Goal: Information Seeking & Learning: Learn about a topic

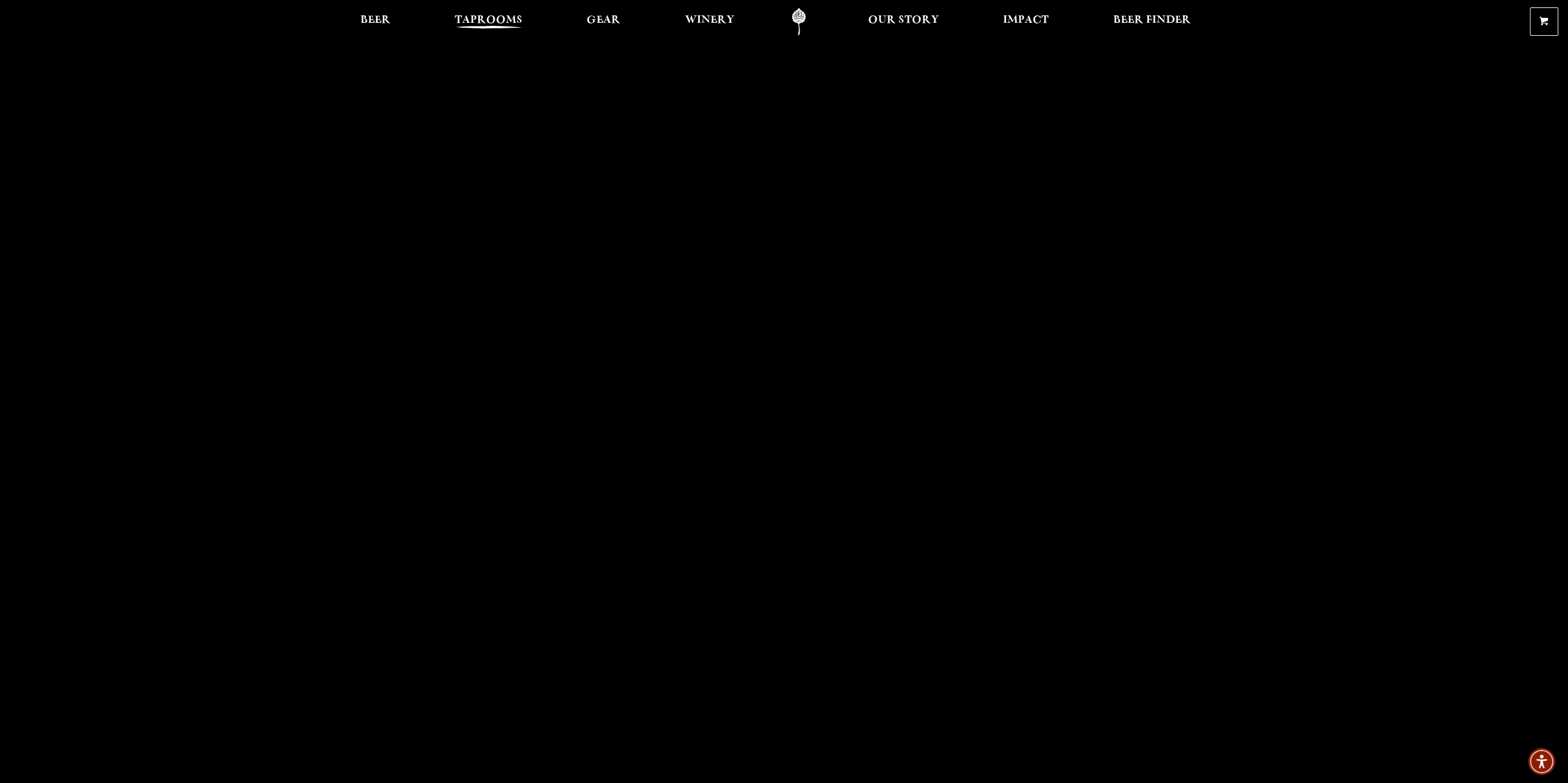
click at [488, 19] on span "Taprooms" at bounding box center [489, 20] width 68 height 10
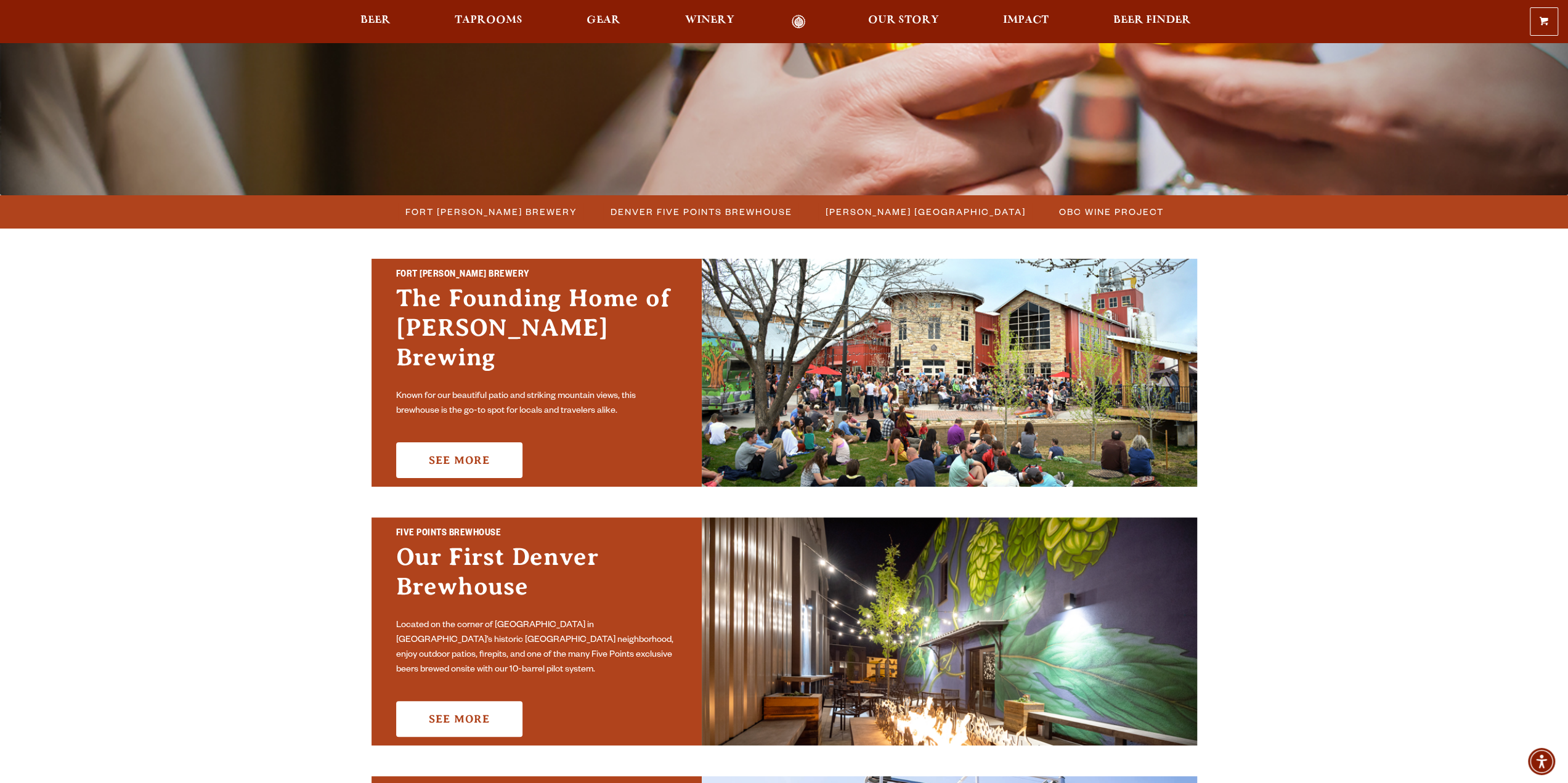
scroll to position [185, 0]
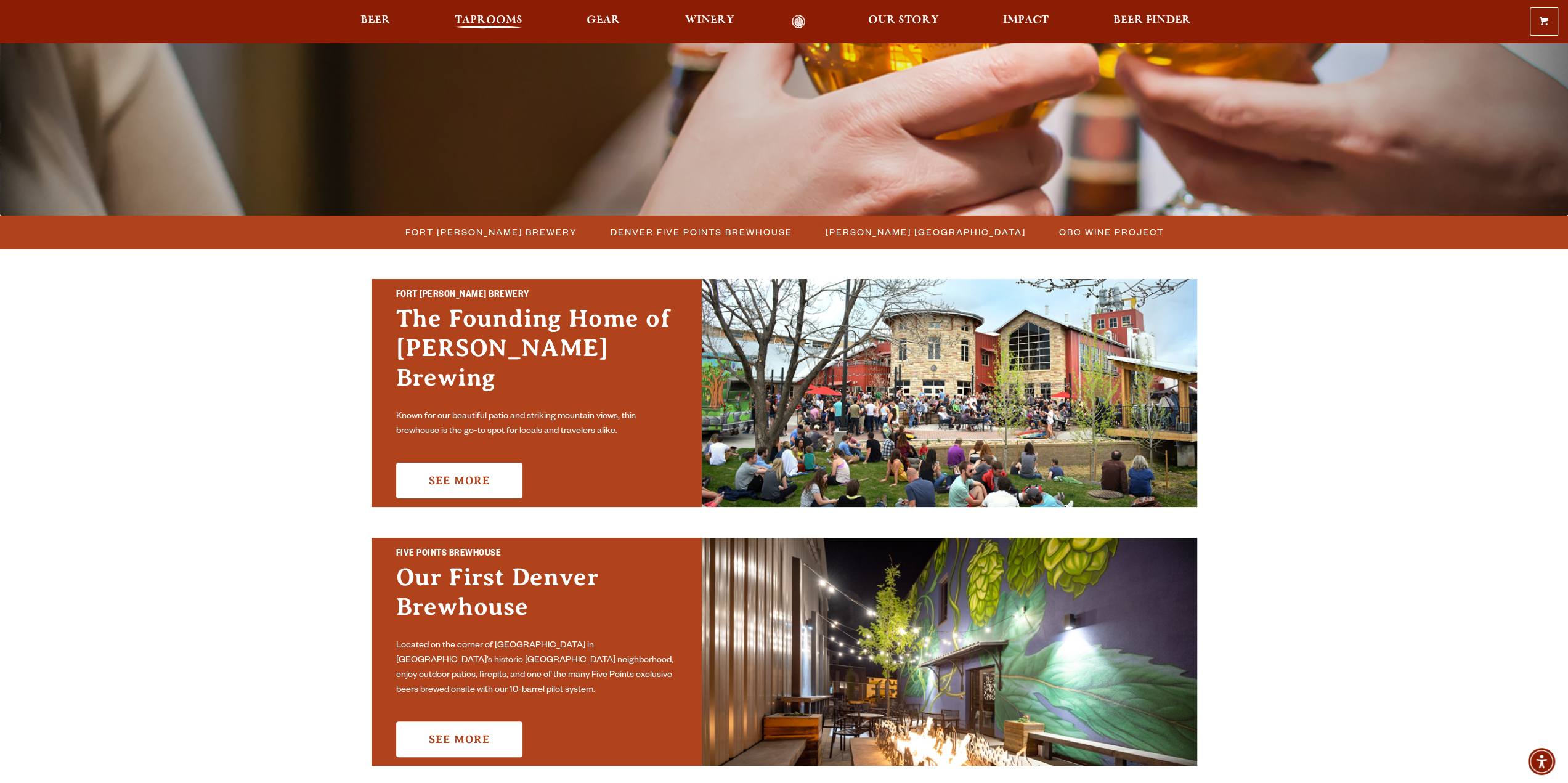
click at [510, 21] on span "Taprooms" at bounding box center [489, 20] width 68 height 10
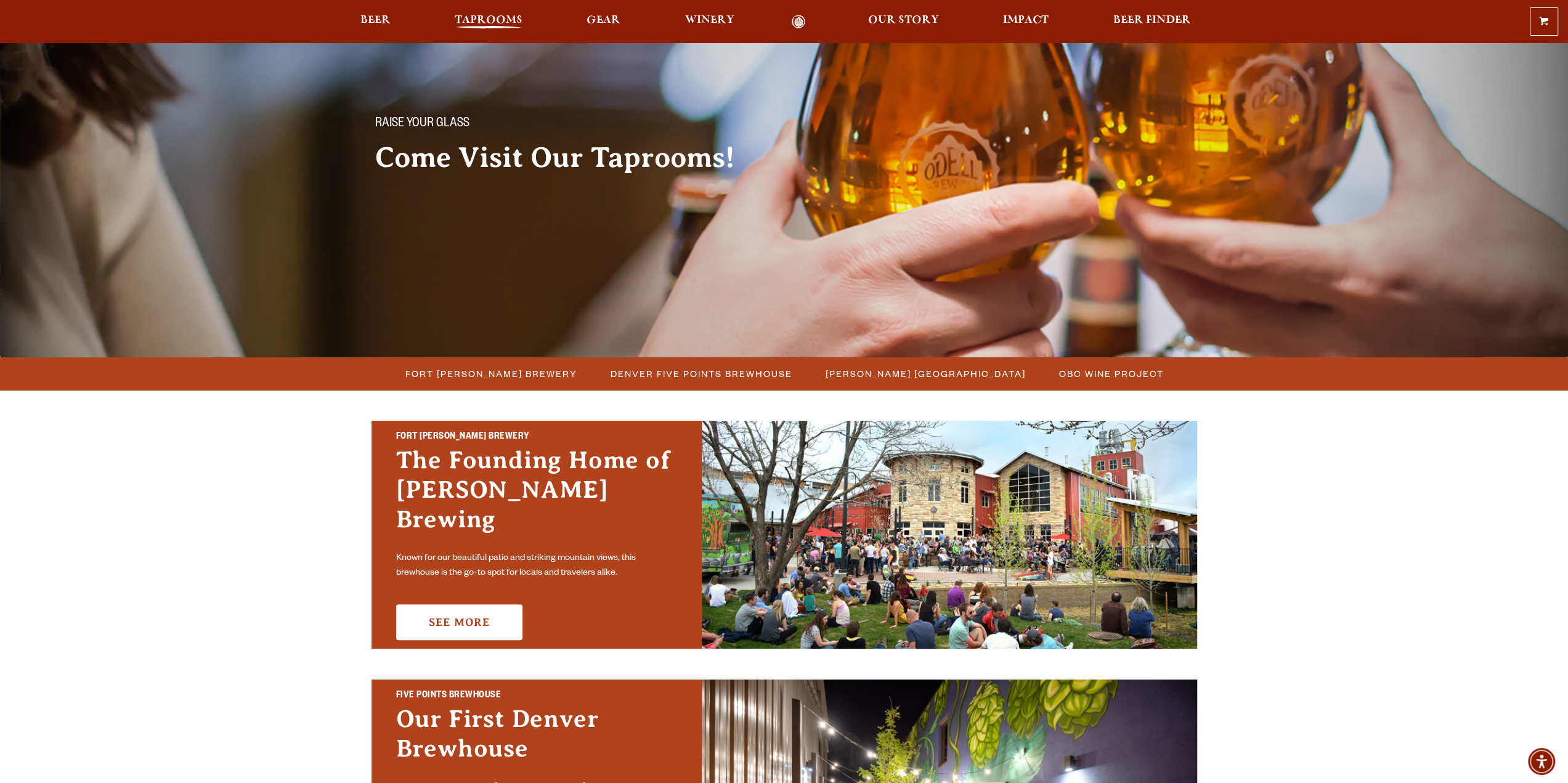
scroll to position [0, 0]
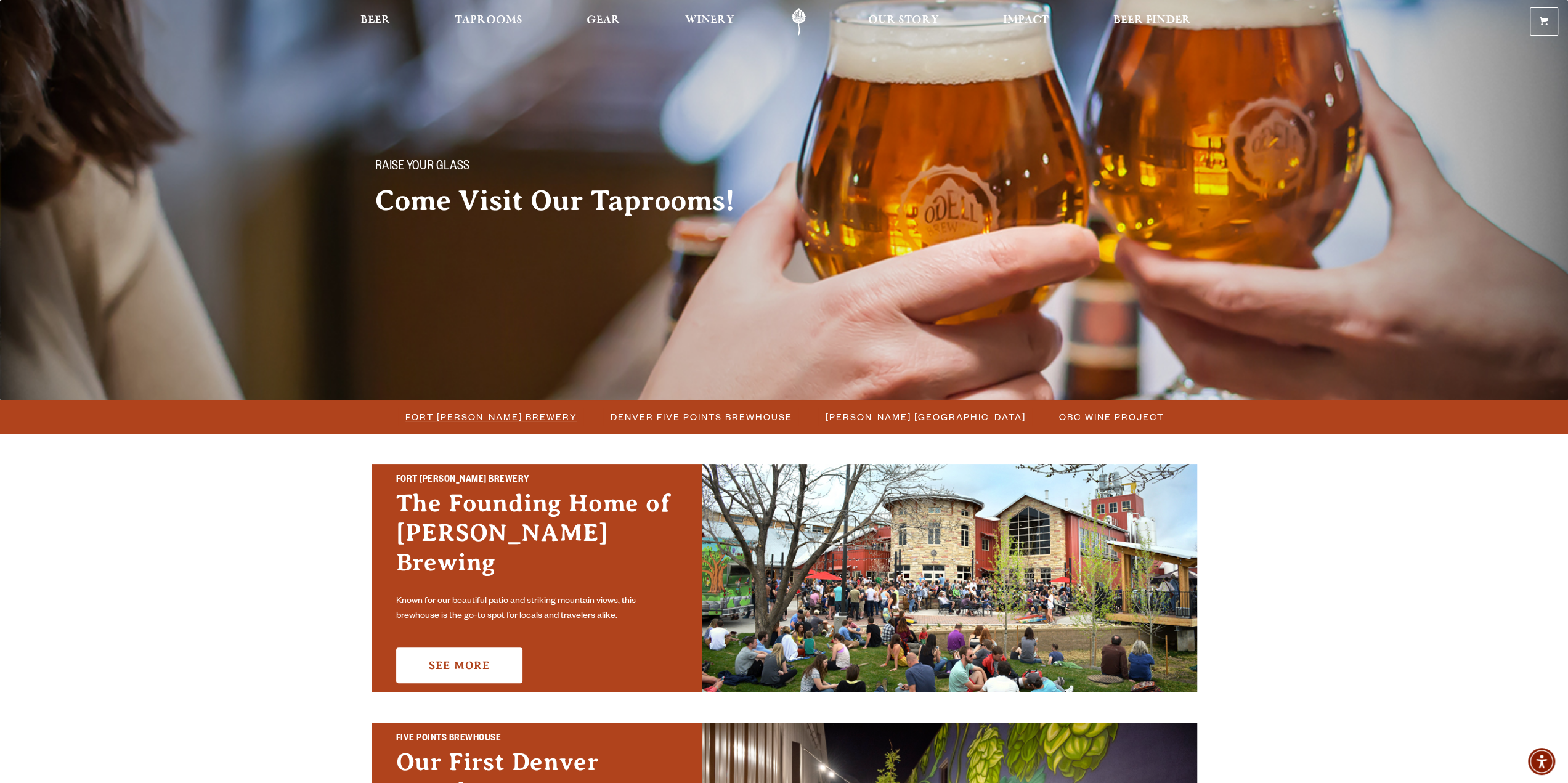
click at [466, 413] on span "Fort [PERSON_NAME] Brewery" at bounding box center [491, 416] width 172 height 18
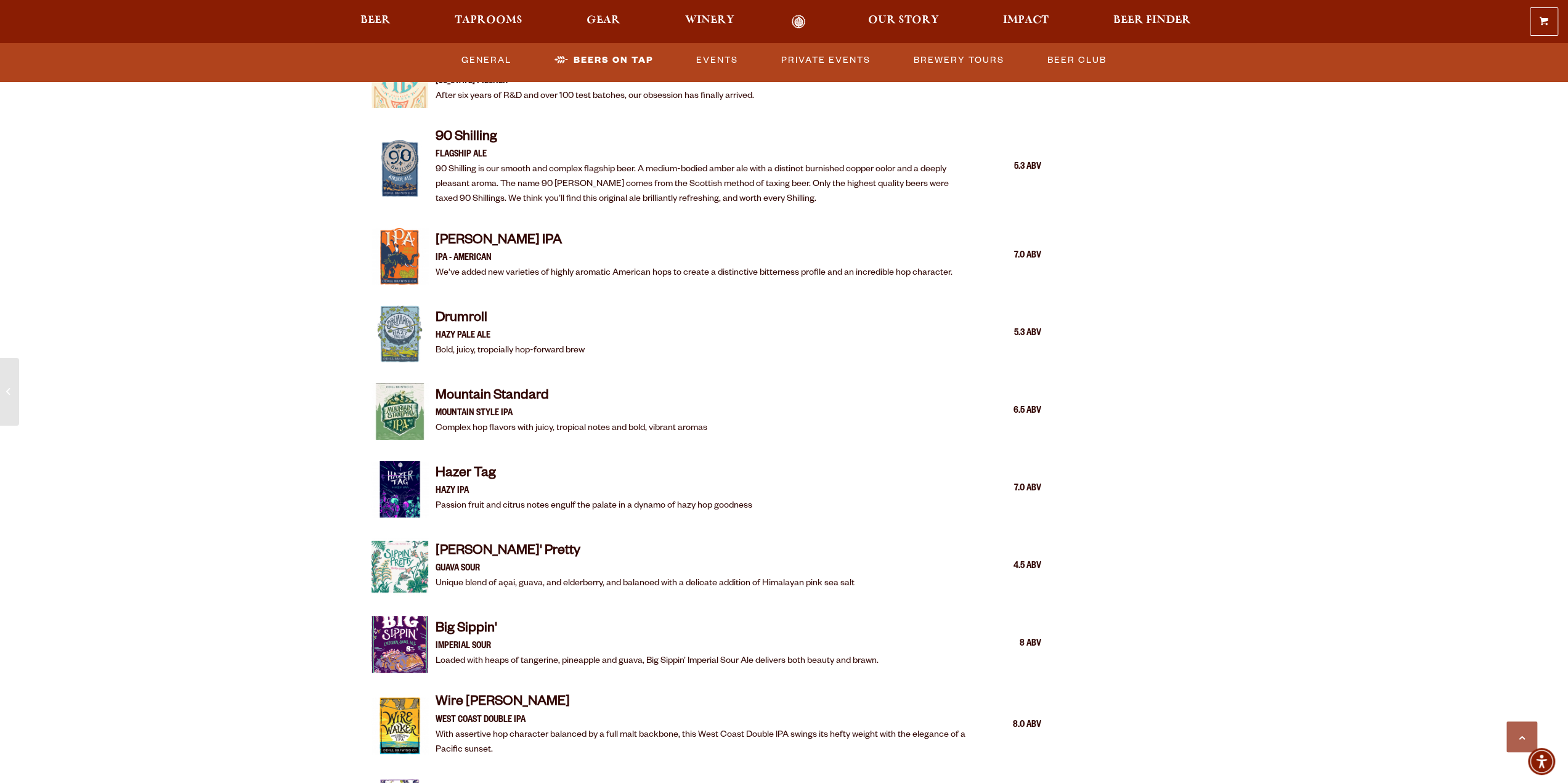
scroll to position [1170, 0]
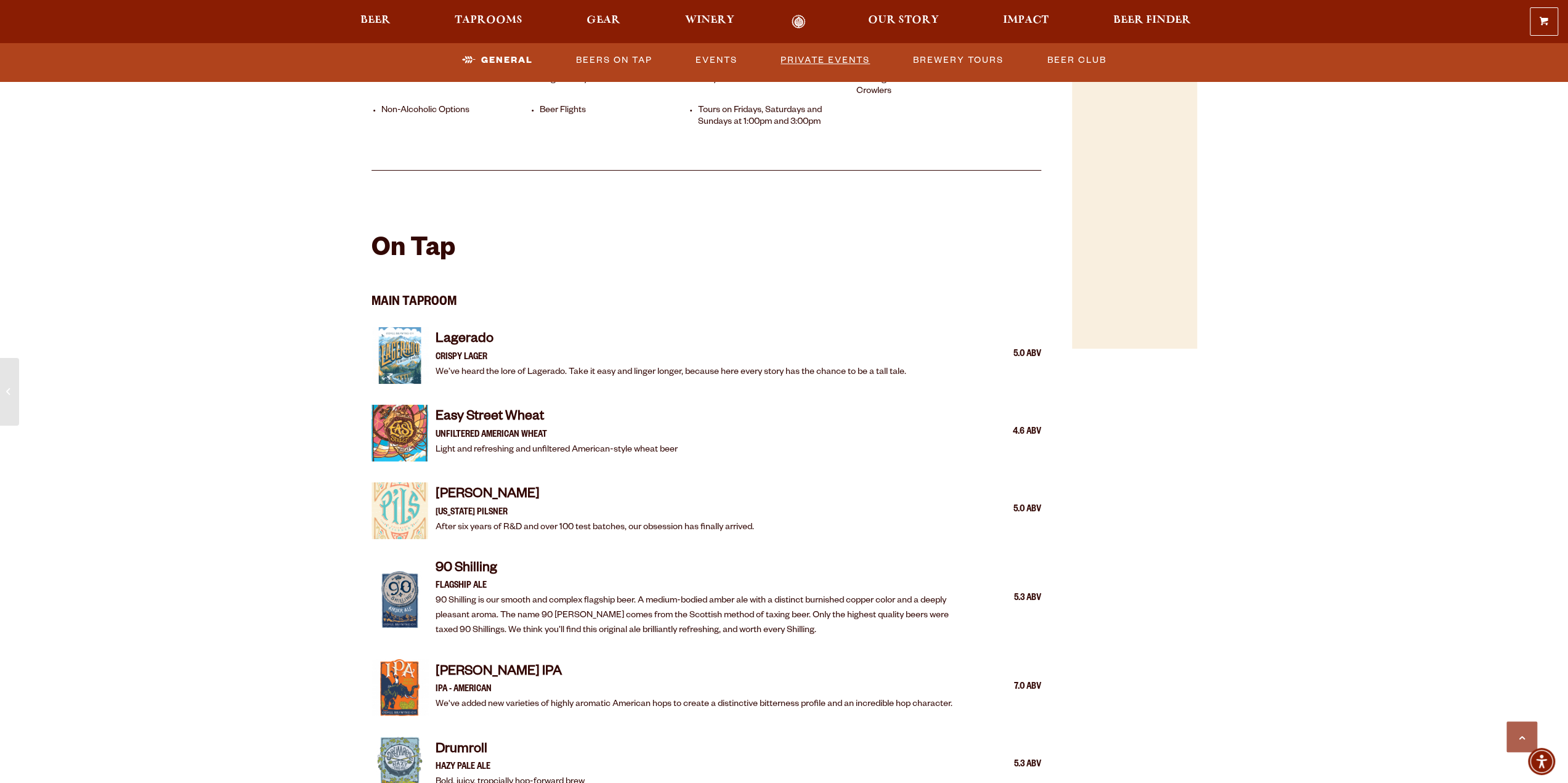
click at [840, 58] on link "Private Events" at bounding box center [825, 60] width 99 height 28
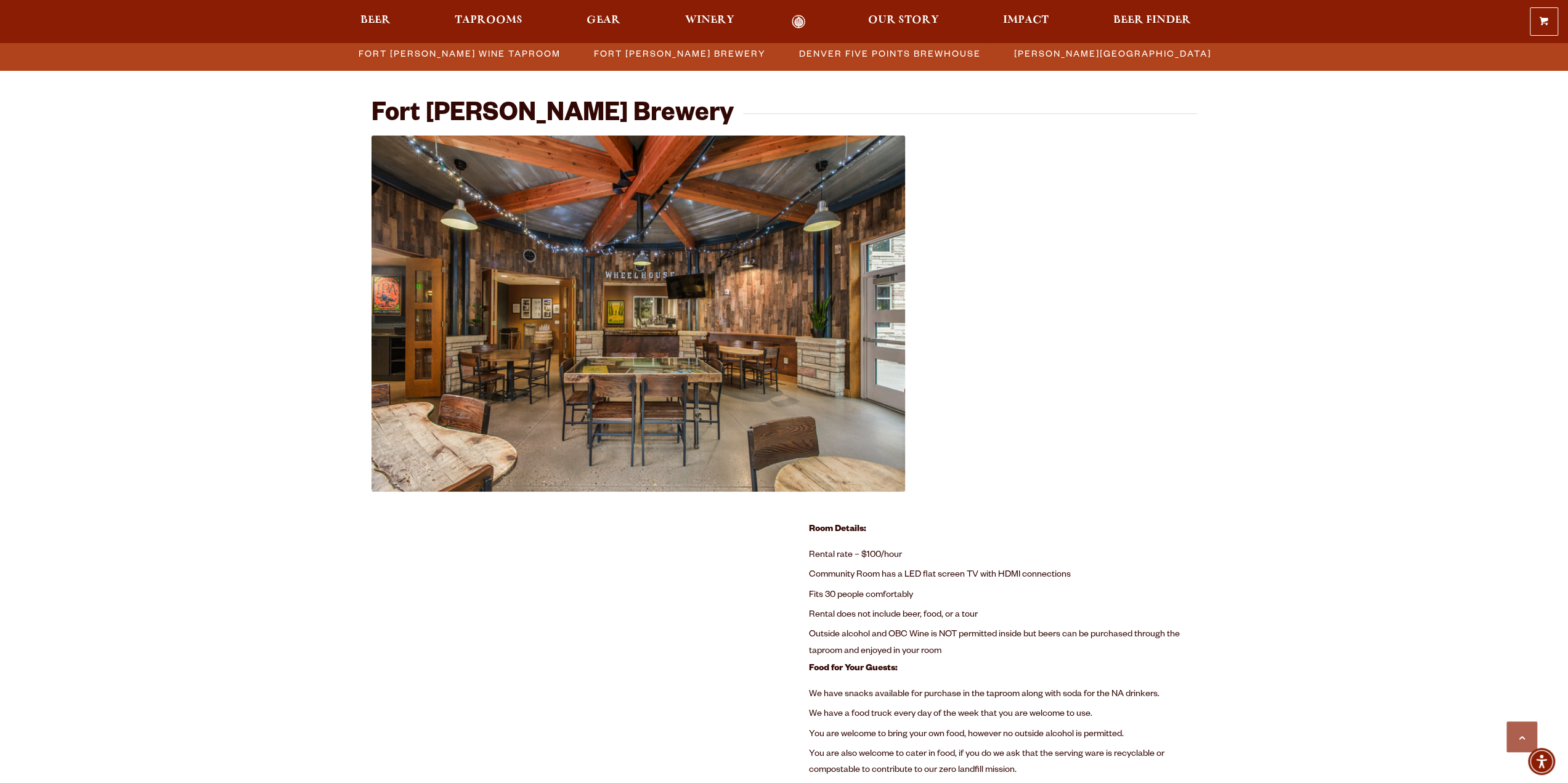
scroll to position [413, 0]
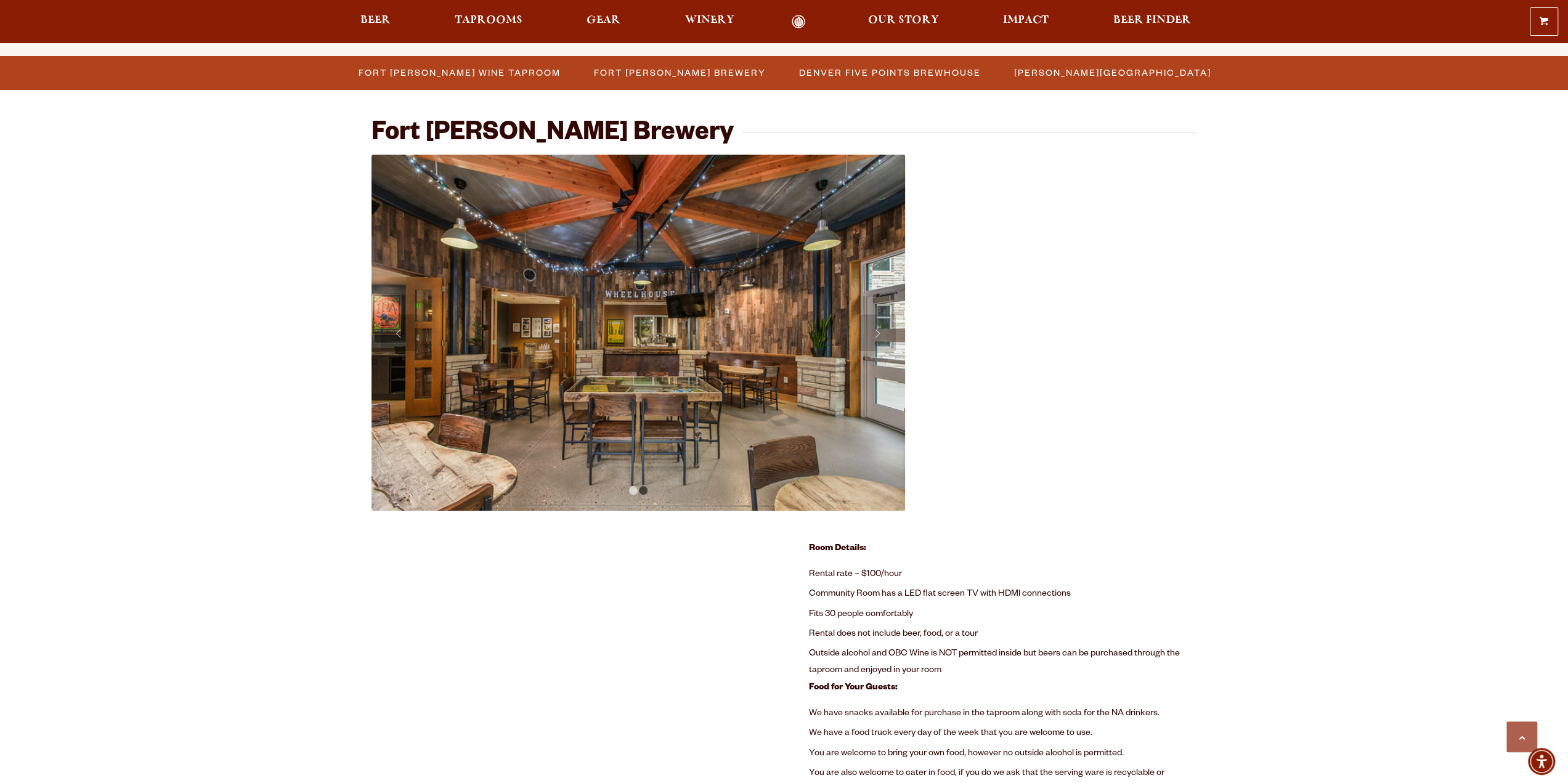
click at [888, 407] on img at bounding box center [639, 332] width 534 height 356
click at [892, 331] on link "Next" at bounding box center [877, 332] width 37 height 37
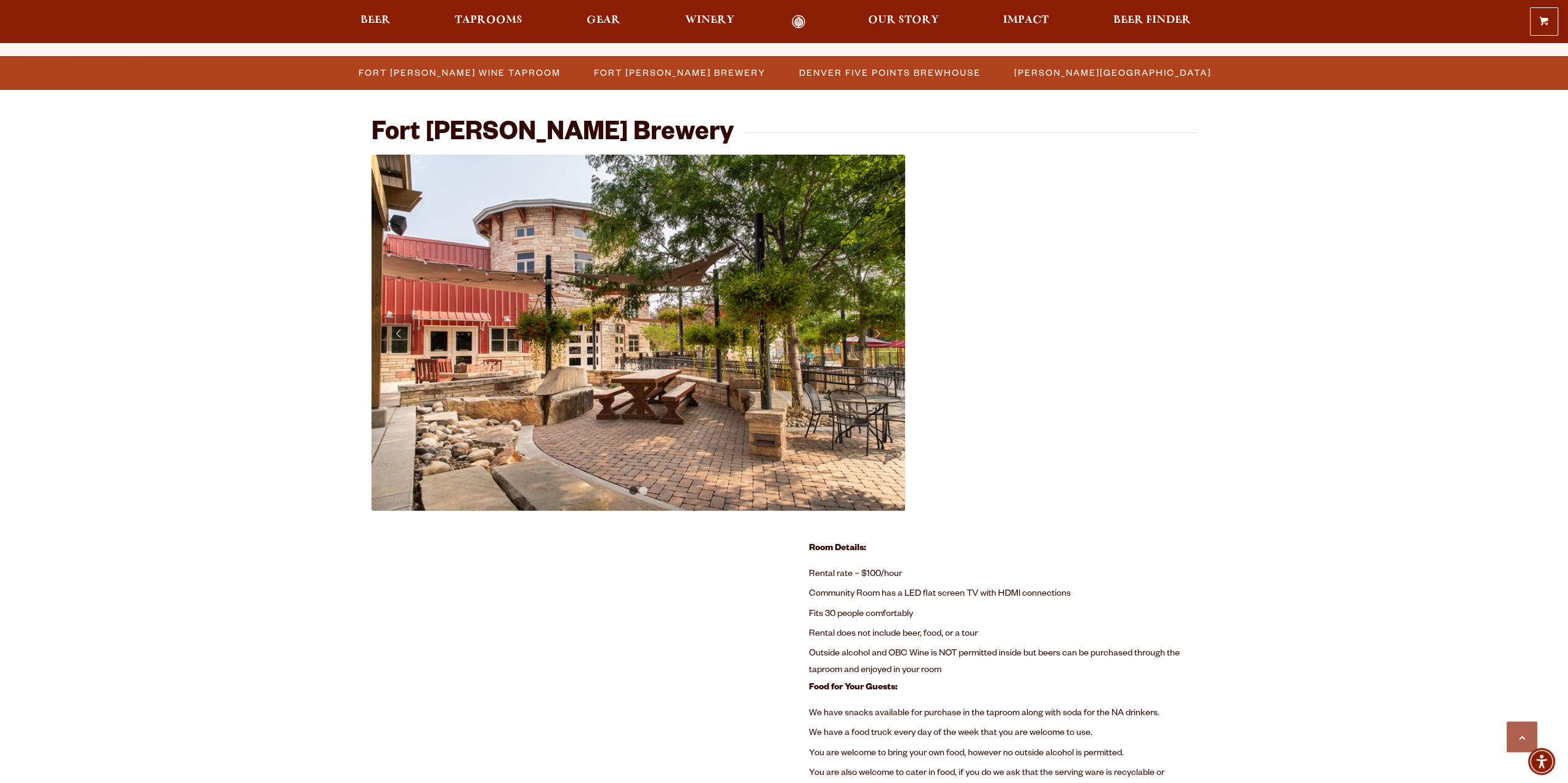
click at [386, 330] on link "Previous" at bounding box center [399, 332] width 37 height 37
